Goal: Task Accomplishment & Management: Manage account settings

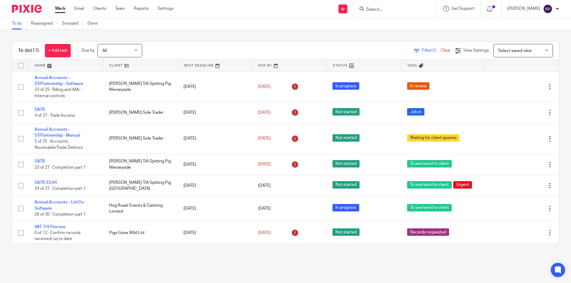
click at [61, 11] on link "Work" at bounding box center [60, 9] width 10 height 6
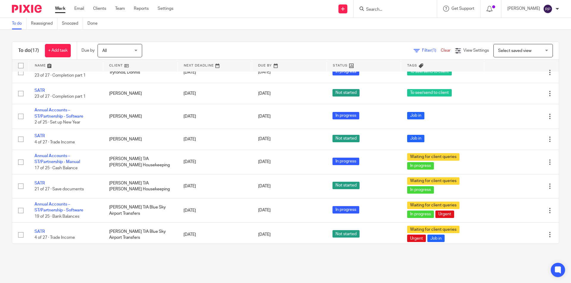
scroll to position [242, 0]
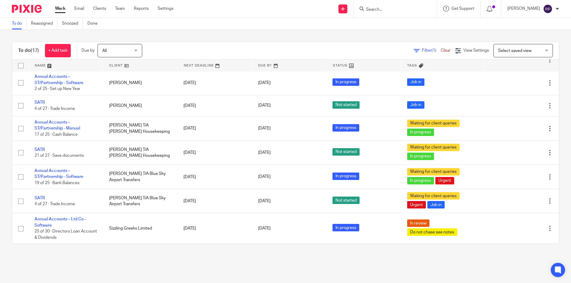
drag, startPoint x: 51, startPoint y: 174, endPoint x: 113, endPoint y: 262, distance: 107.9
click at [114, 262] on main "To do Reassigned Snoozed Done To do (17) + Add task Due by All All Today Tomorr…" at bounding box center [285, 141] width 571 height 283
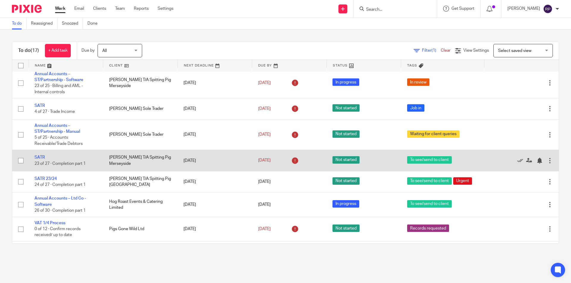
scroll to position [0, 0]
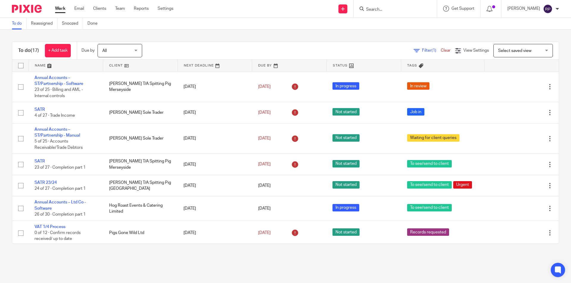
click at [59, 9] on link "Work" at bounding box center [60, 9] width 10 height 6
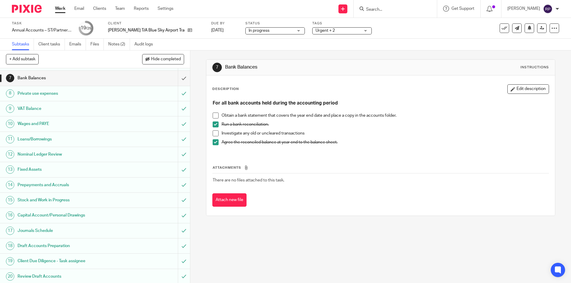
scroll to position [167, 0]
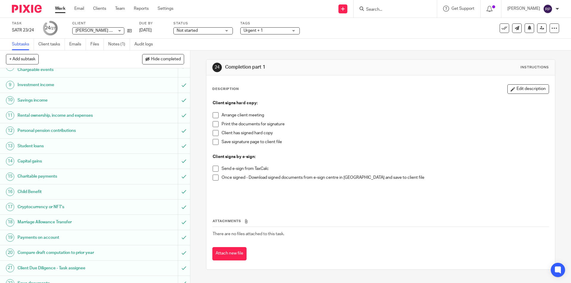
scroll to position [203, 0]
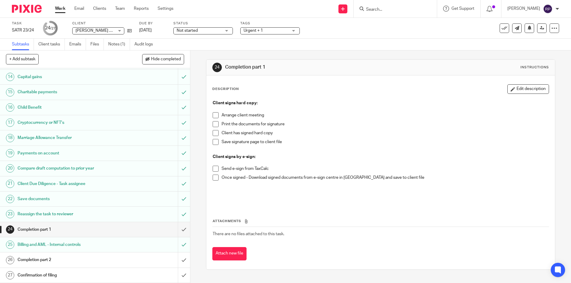
click at [281, 29] on span "Urgent + 1" at bounding box center [265, 31] width 45 height 6
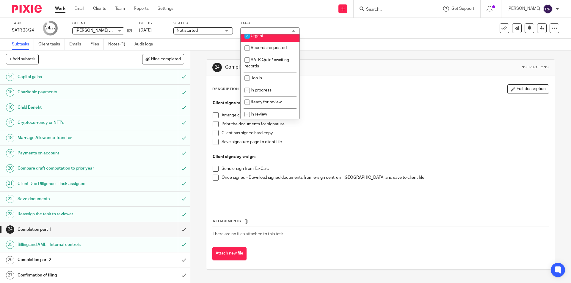
scroll to position [0, 0]
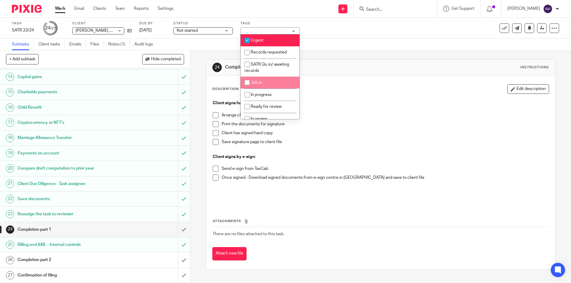
click at [398, 57] on div "24 Completion part 1 Instructions Description Edit description Client signs har…" at bounding box center [380, 165] width 349 height 228
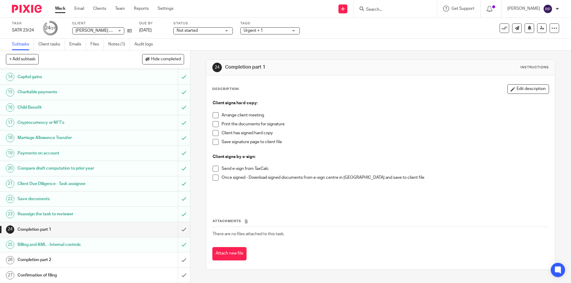
click at [214, 170] on span at bounding box center [216, 169] width 6 height 6
click at [271, 30] on span "Urgent + 1" at bounding box center [265, 31] width 45 height 6
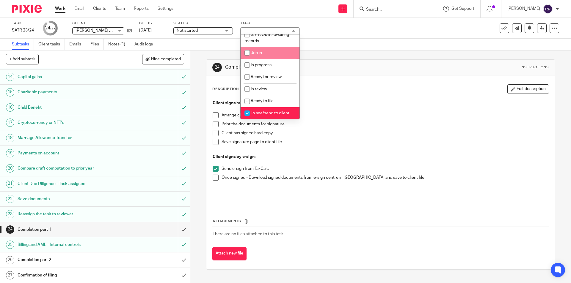
scroll to position [59, 0]
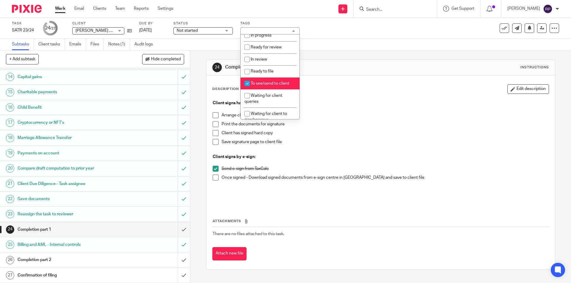
click at [267, 84] on span "To see/send to client" at bounding box center [270, 83] width 39 height 4
checkbox input "false"
click at [265, 86] on span "Waiting for client to sign/approve" at bounding box center [265, 87] width 43 height 10
checkbox input "true"
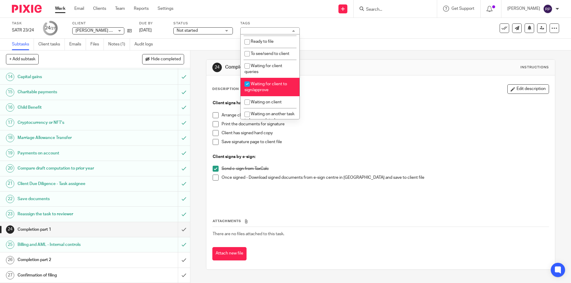
click at [334, 87] on div "Description Edit description" at bounding box center [380, 89] width 336 height 10
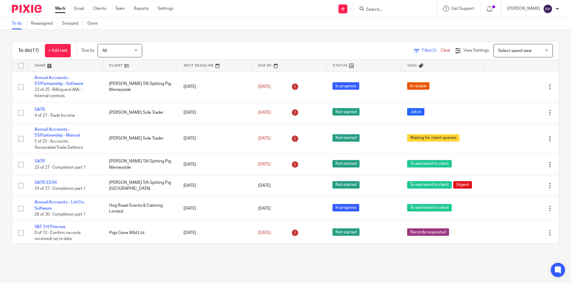
click at [403, 12] on form at bounding box center [396, 8] width 63 height 7
click at [399, 7] on input "Search" at bounding box center [391, 9] width 53 height 5
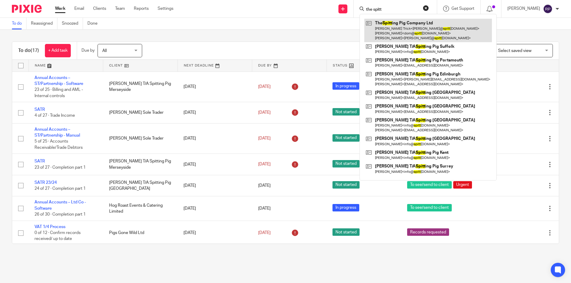
type input "the spitt"
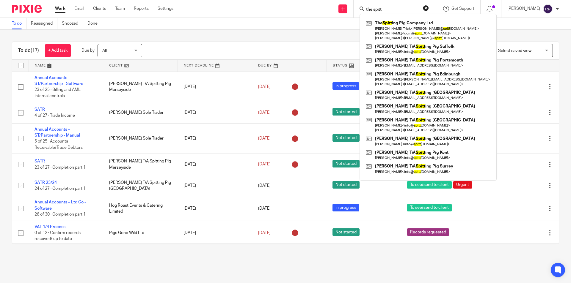
click at [267, 32] on div "To do (17) + Add task Due by All All Today Tomorrow This week Next week This mo…" at bounding box center [285, 143] width 571 height 226
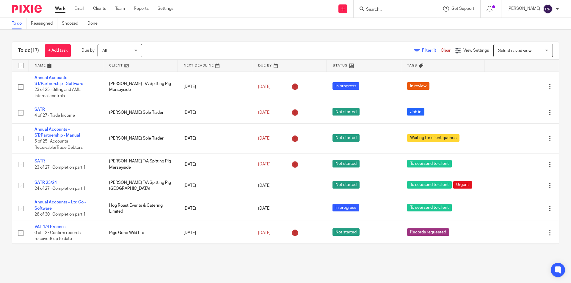
click at [62, 7] on link "Work" at bounding box center [60, 9] width 10 height 6
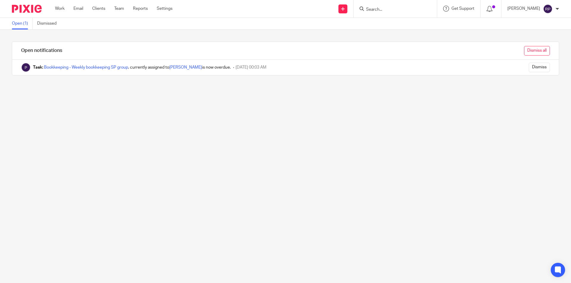
click at [524, 52] on input "Dismiss all" at bounding box center [537, 51] width 26 height 10
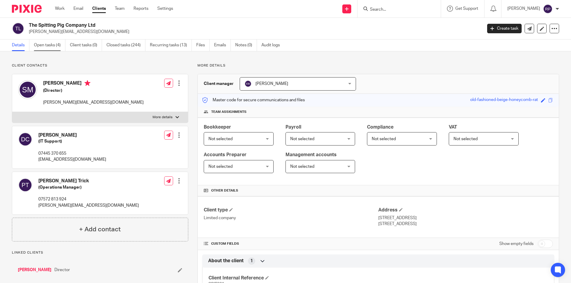
click at [39, 46] on link "Open tasks (4)" at bounding box center [50, 46] width 32 height 12
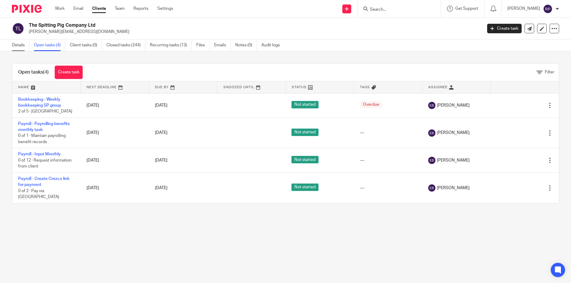
click at [22, 45] on link "Details" at bounding box center [21, 46] width 18 height 12
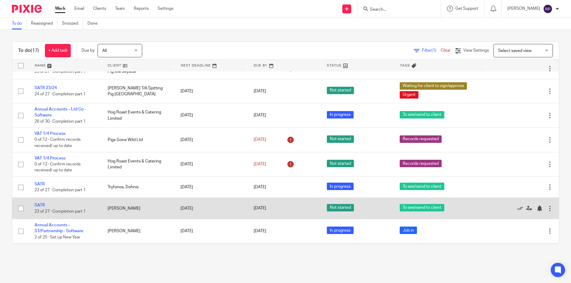
scroll to position [245, 0]
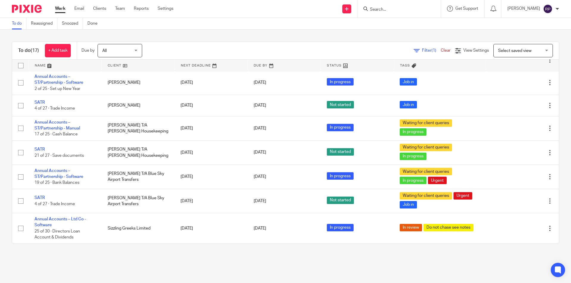
click at [65, 10] on link "Work" at bounding box center [60, 9] width 10 height 6
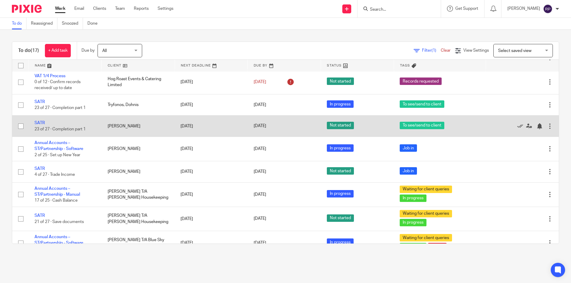
scroll to position [208, 0]
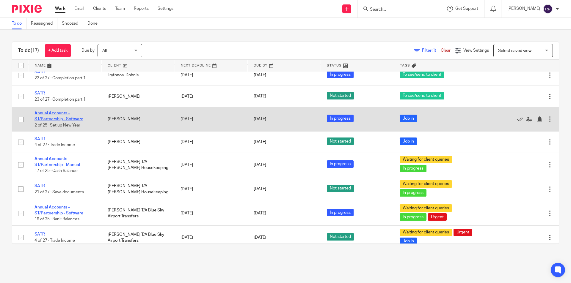
click at [52, 119] on link "Annual Accounts – ST/Partnership - Software" at bounding box center [58, 116] width 49 height 10
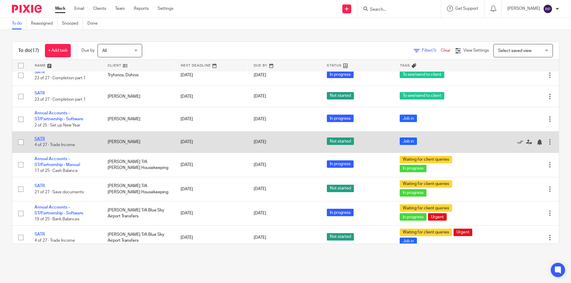
click at [41, 138] on link "SATR" at bounding box center [39, 139] width 10 height 4
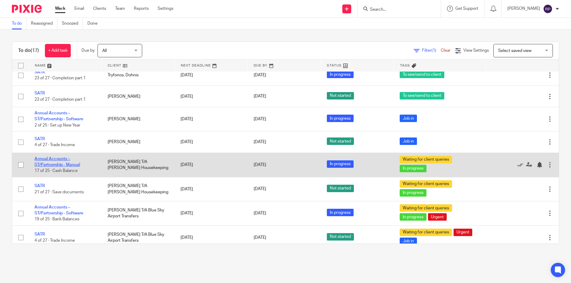
click at [47, 163] on link "Annual Accounts – ST/Partnership - Manual" at bounding box center [56, 162] width 45 height 10
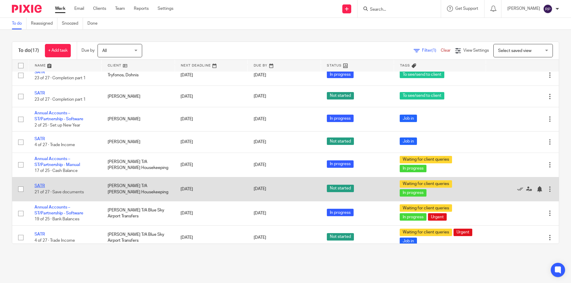
click at [41, 184] on link "SATR" at bounding box center [39, 186] width 10 height 4
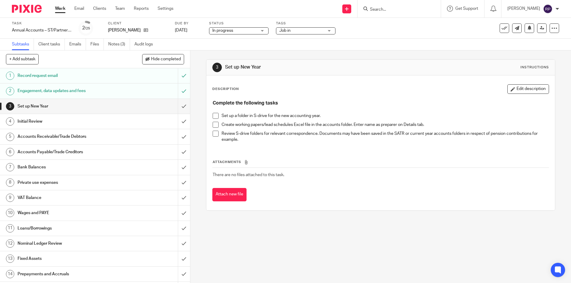
click at [297, 32] on span "Job in" at bounding box center [301, 31] width 45 height 6
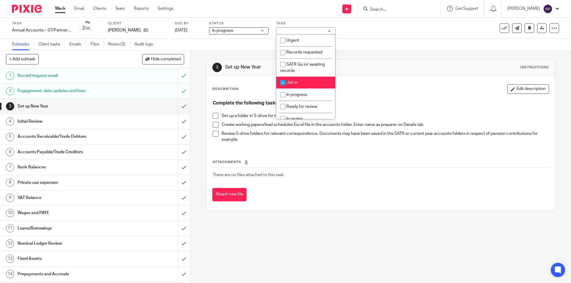
click at [306, 85] on li "Job in" at bounding box center [305, 83] width 59 height 12
checkbox input "false"
click at [305, 97] on li "In progress" at bounding box center [305, 95] width 59 height 12
checkbox input "true"
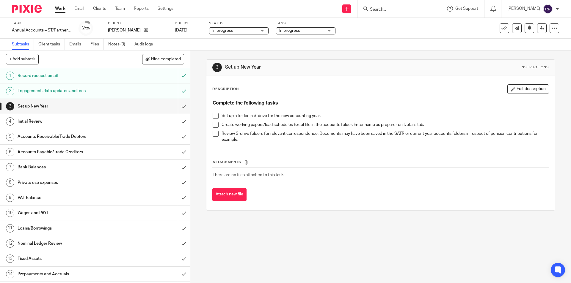
click at [380, 86] on div "Description Edit description" at bounding box center [380, 89] width 336 height 10
click at [213, 116] on span at bounding box center [216, 116] width 6 height 6
click at [213, 124] on span at bounding box center [216, 125] width 6 height 6
click at [213, 134] on span at bounding box center [216, 134] width 6 height 6
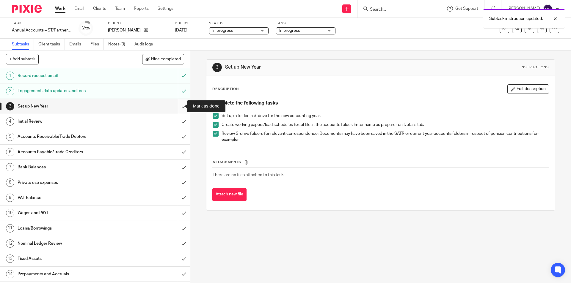
click at [174, 104] on input "submit" at bounding box center [95, 106] width 190 height 15
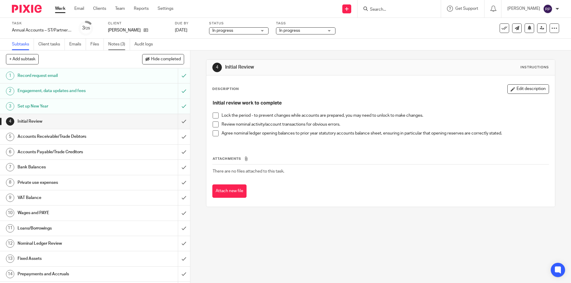
click at [111, 46] on link "Notes (3)" at bounding box center [119, 45] width 22 height 12
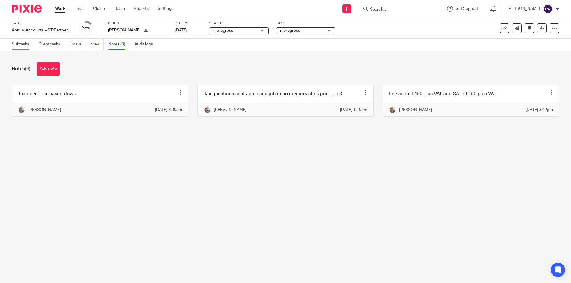
click at [20, 45] on link "Subtasks" at bounding box center [23, 45] width 22 height 12
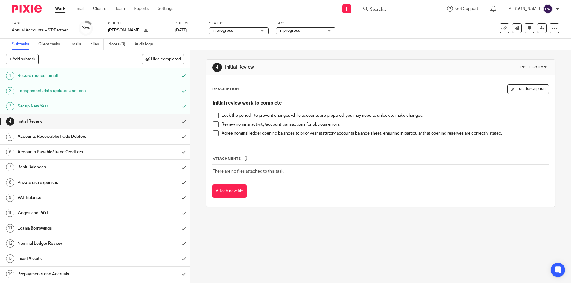
click at [342, 253] on div "4 Initial Review Instructions Description Edit description Initial review work …" at bounding box center [380, 167] width 380 height 233
click at [320, 58] on div "4 Initial Review Instructions Description Edit description Initial review work …" at bounding box center [380, 134] width 349 height 166
click at [214, 115] on span at bounding box center [216, 116] width 6 height 6
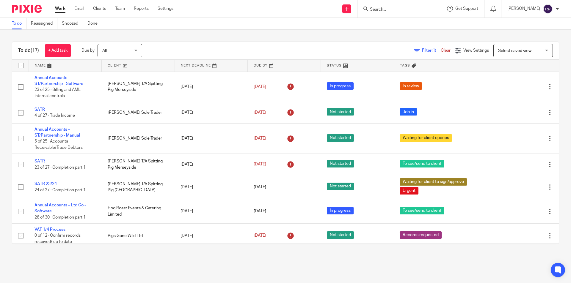
click at [60, 7] on link "Work" at bounding box center [60, 9] width 10 height 6
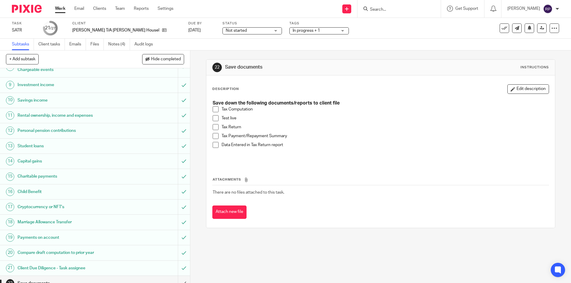
scroll to position [203, 0]
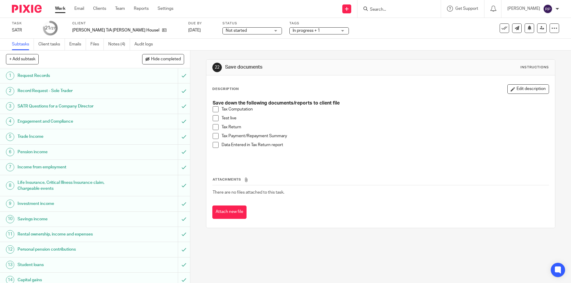
scroll to position [203, 0]
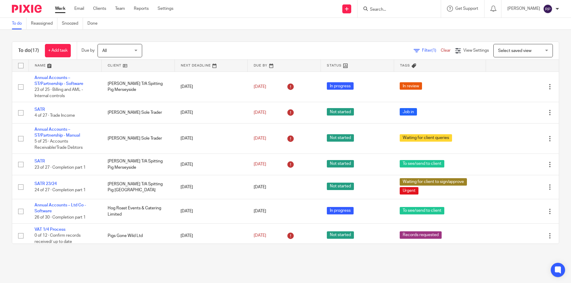
click at [57, 5] on div "Work Email Clients Team Reports Settings Work Email Clients Team Reports Settin…" at bounding box center [115, 9] width 133 height 18
click at [62, 13] on div "Work Email Clients Team Reports Settings Work Email Clients Team Reports Settin…" at bounding box center [115, 9] width 133 height 18
click at [59, 11] on link "Work" at bounding box center [60, 9] width 10 height 6
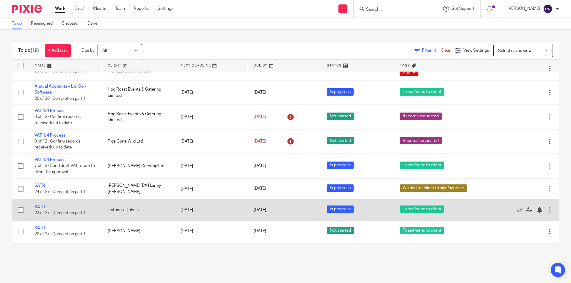
scroll to position [149, 0]
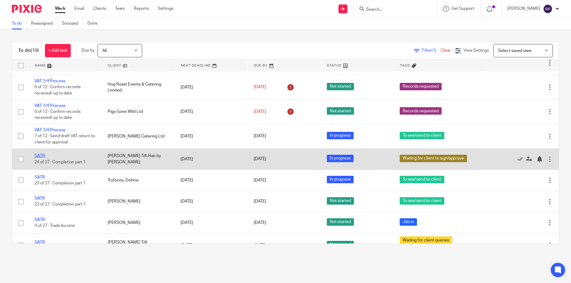
click at [40, 155] on link "SATR" at bounding box center [39, 156] width 10 height 4
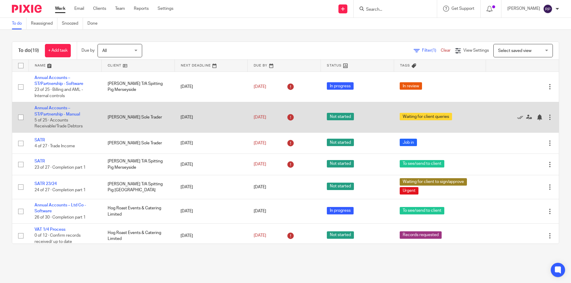
scroll to position [30, 0]
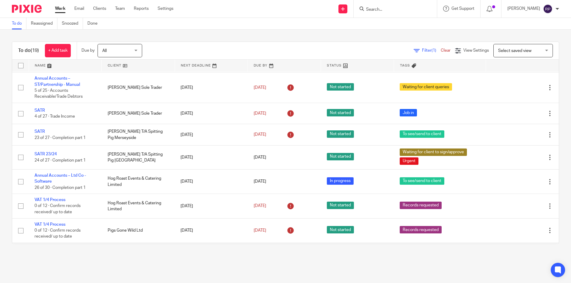
click at [123, 29] on div "To do Reassigned Snoozed Done" at bounding box center [285, 24] width 571 height 12
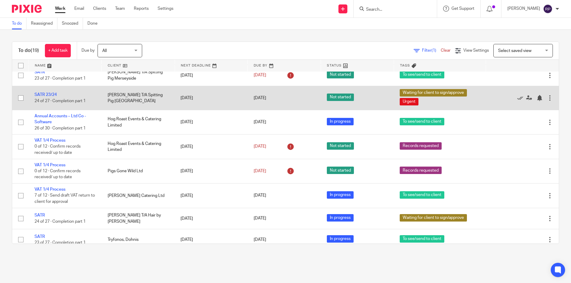
scroll to position [0, 0]
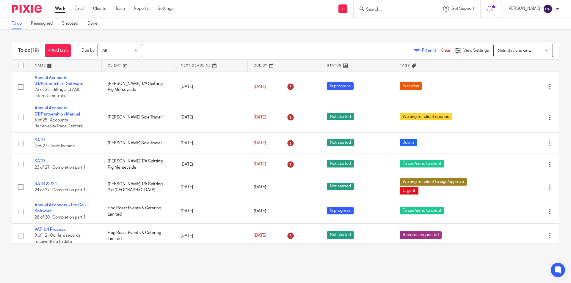
click at [200, 34] on div "To do (19) + Add task Due by All All Today Tomorrow This week Next week This mo…" at bounding box center [285, 143] width 571 height 226
click at [416, 275] on main "To do Reassigned Snoozed Done To do (19) + Add task Due by All All Today Tomorr…" at bounding box center [285, 141] width 571 height 283
drag, startPoint x: 59, startPoint y: 111, endPoint x: 166, endPoint y: 36, distance: 131.4
click at [171, 32] on div "To do (19) + Add task Due by All All Today Tomorrow This week Next week This mo…" at bounding box center [285, 143] width 571 height 226
click at [57, 10] on link "Work" at bounding box center [60, 9] width 10 height 6
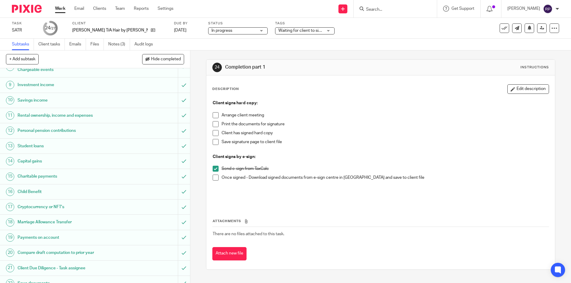
scroll to position [203, 0]
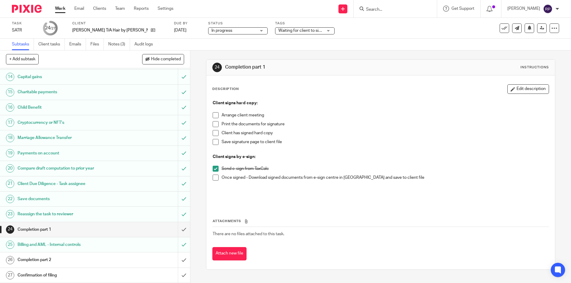
click at [49, 247] on h1 "Billing and AML - Internal controls" at bounding box center [69, 244] width 103 height 9
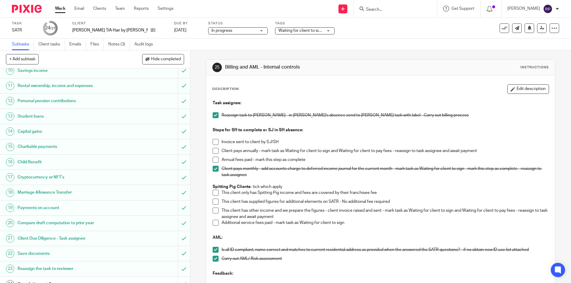
scroll to position [203, 0]
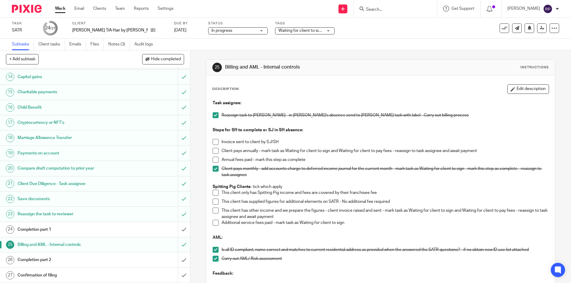
click at [39, 228] on h1 "Completion part 1" at bounding box center [69, 229] width 103 height 9
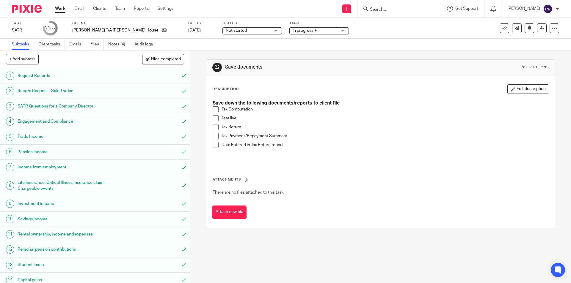
scroll to position [203, 0]
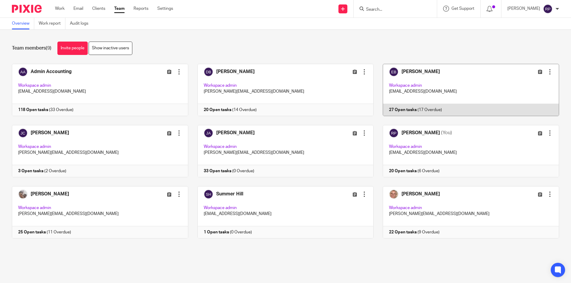
click at [427, 76] on link at bounding box center [465, 90] width 185 height 52
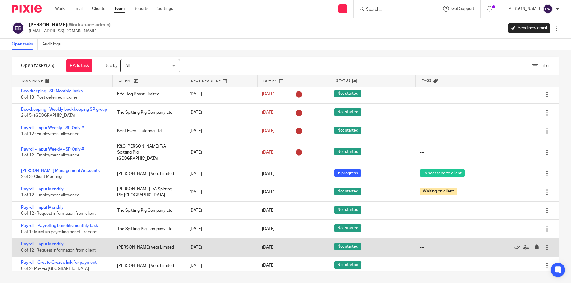
scroll to position [208, 0]
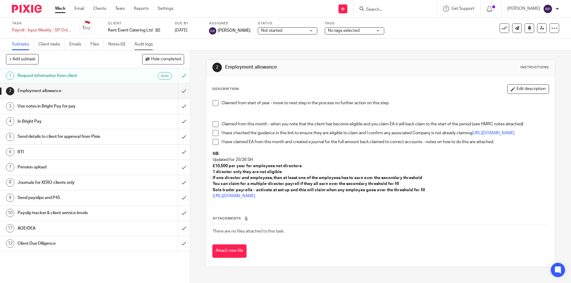
click at [142, 46] on link "Audit logs" at bounding box center [145, 45] width 23 height 12
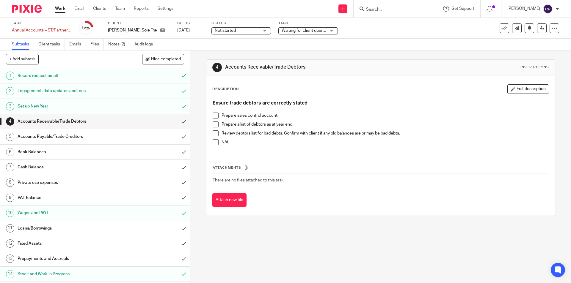
click at [321, 31] on span "Waiting for client queries" at bounding box center [304, 31] width 46 height 4
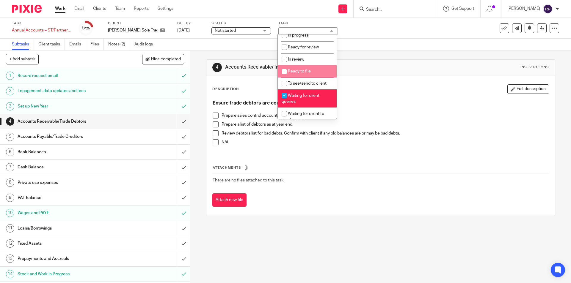
scroll to position [89, 0]
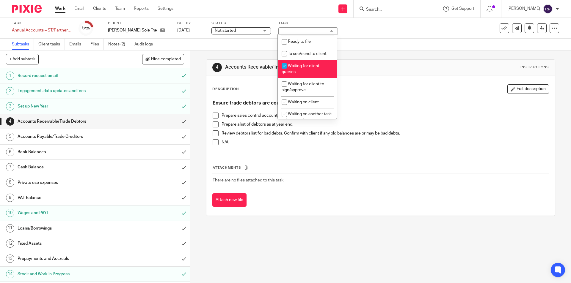
click at [301, 69] on li "Waiting for client queries" at bounding box center [307, 69] width 59 height 18
checkbox input "false"
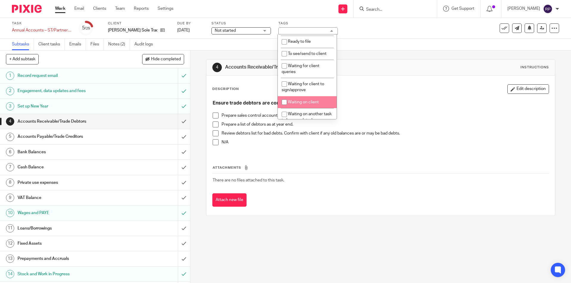
click at [306, 100] on span "Waiting on client" at bounding box center [303, 102] width 31 height 4
checkbox input "true"
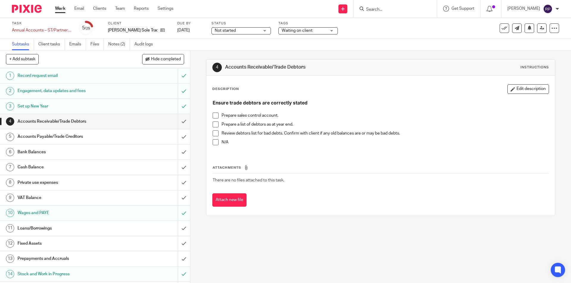
click at [404, 91] on div "Description Edit description" at bounding box center [380, 89] width 336 height 10
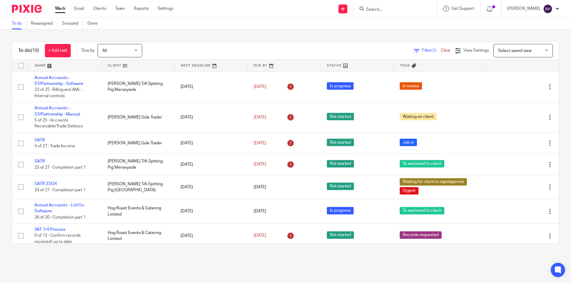
click at [161, 34] on div "To do (19) + Add task Due by All All [DATE] [DATE] This week Next week This mon…" at bounding box center [285, 143] width 571 height 226
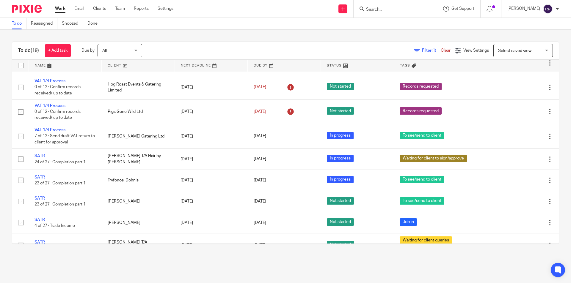
scroll to position [178, 0]
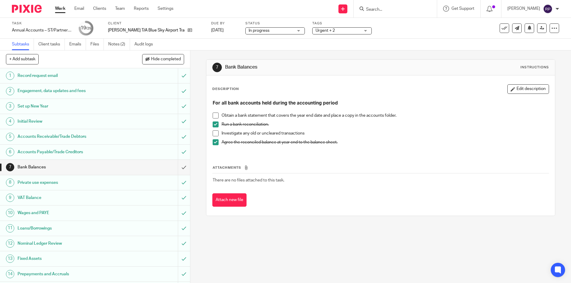
scroll to position [167, 0]
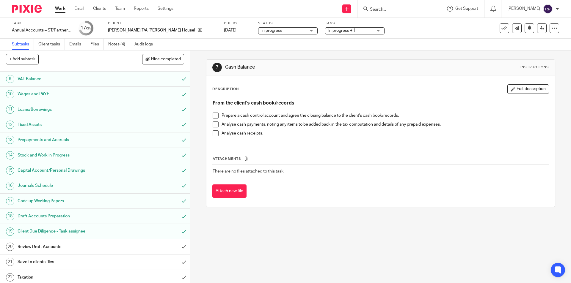
scroll to position [167, 0]
